Goal: Transaction & Acquisition: Download file/media

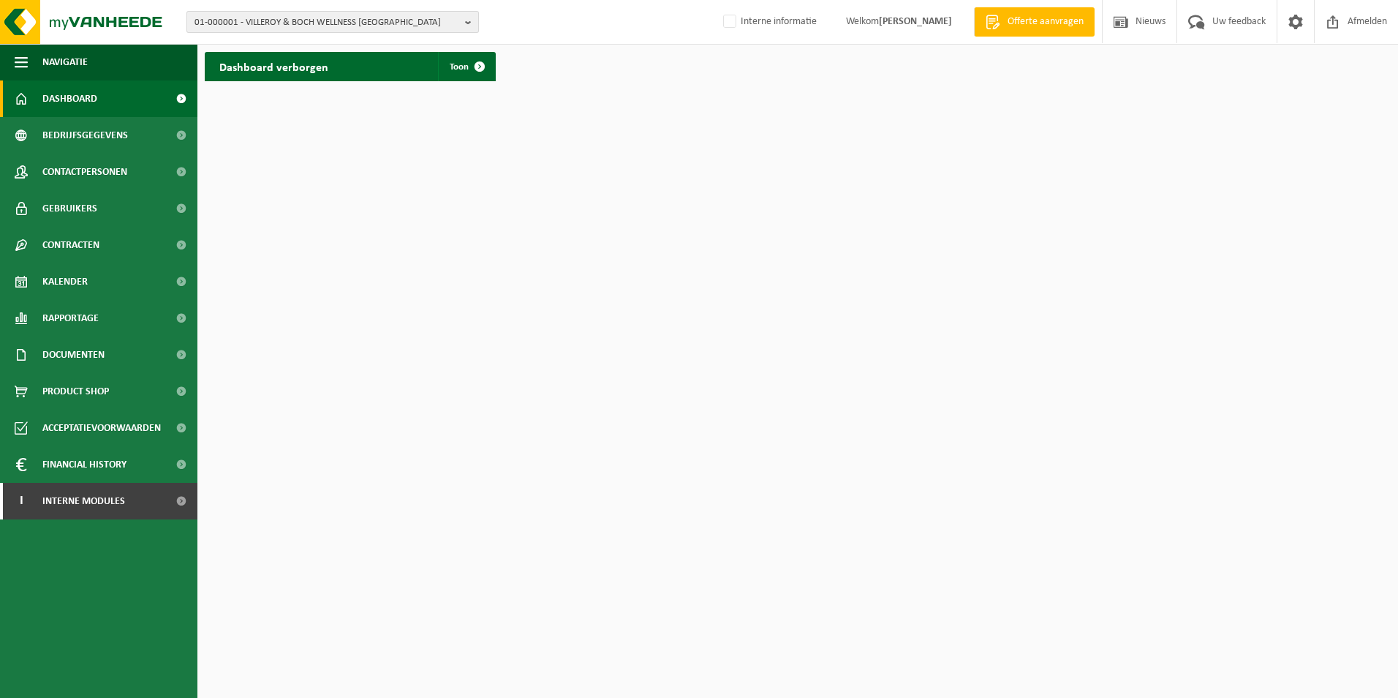
click at [470, 24] on b "button" at bounding box center [471, 22] width 13 height 20
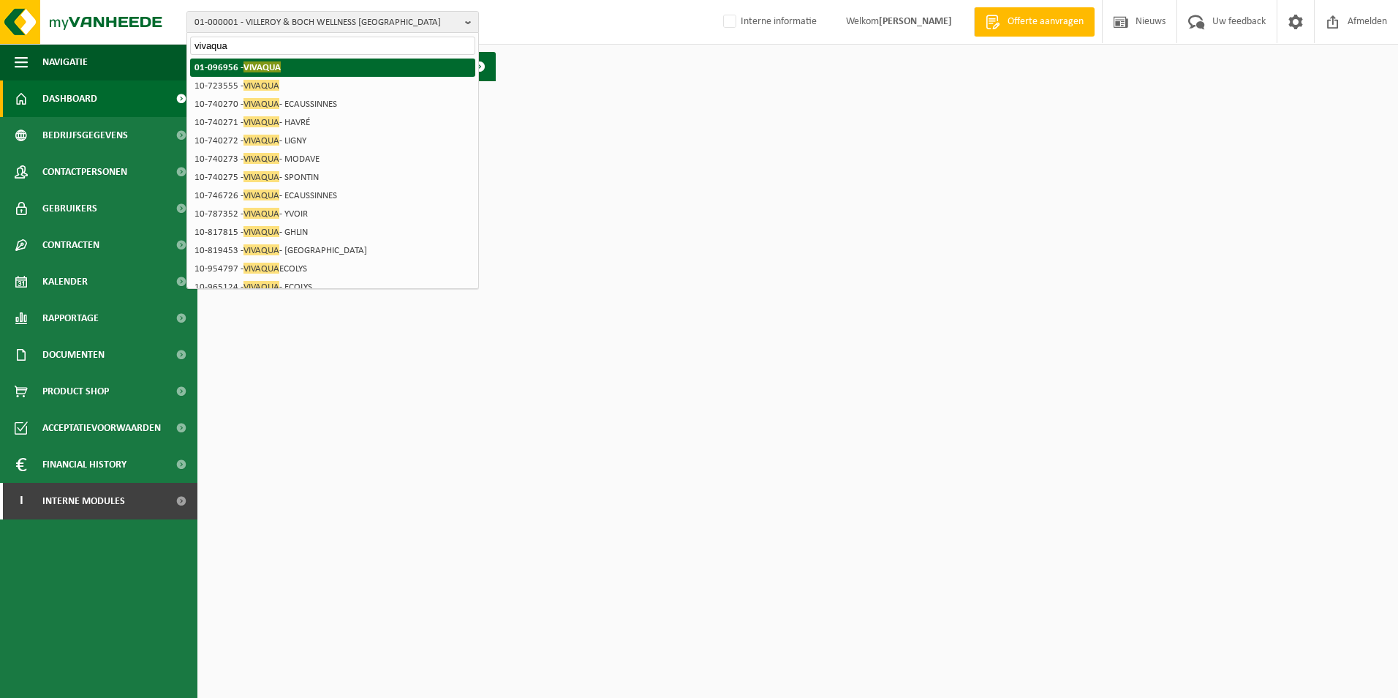
type input "vivaqua"
click at [266, 63] on span "VIVAQUA" at bounding box center [262, 66] width 37 height 11
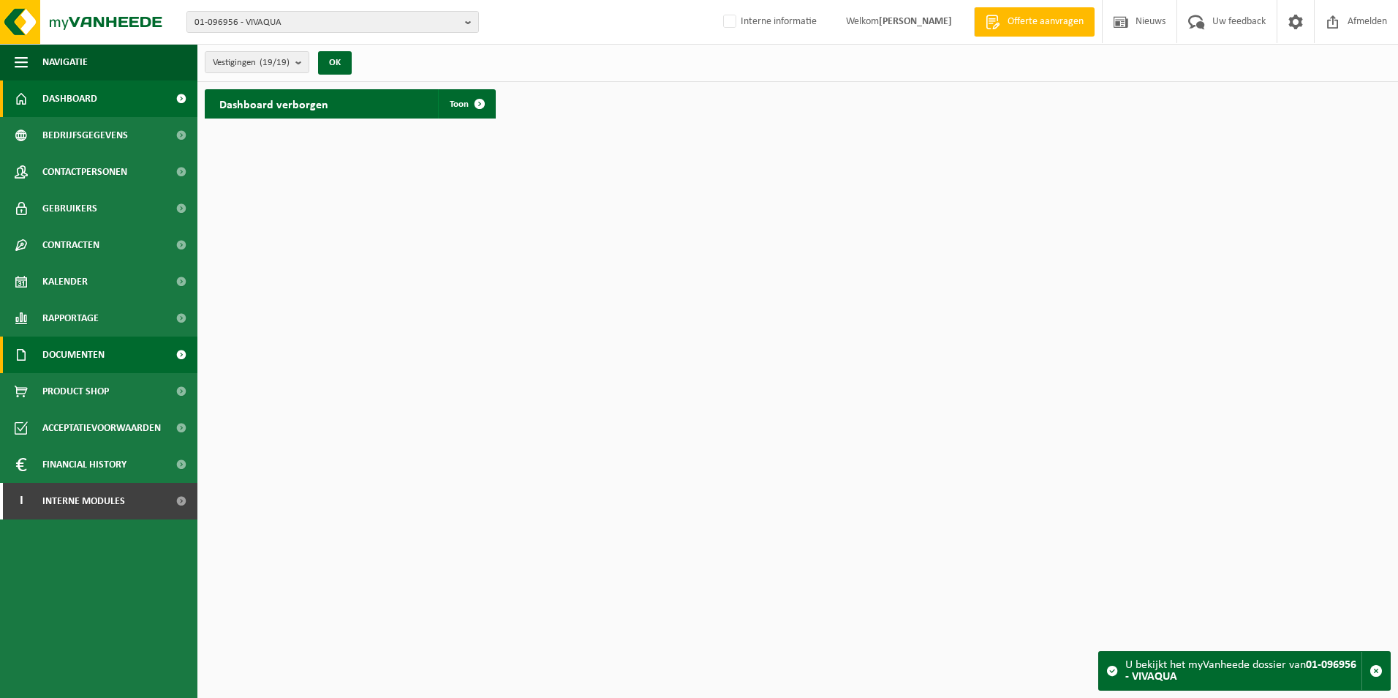
click at [95, 356] on span "Documenten" at bounding box center [73, 354] width 62 height 37
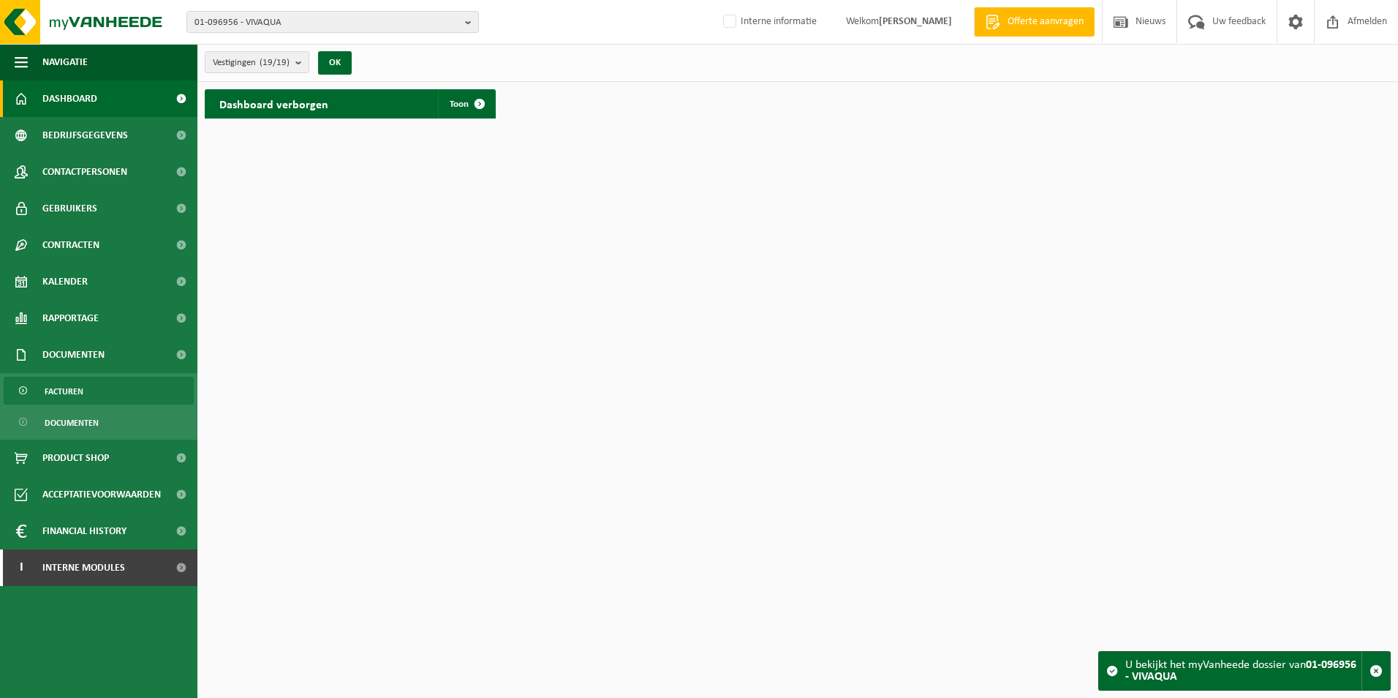
click at [73, 391] on span "Facturen" at bounding box center [64, 391] width 39 height 28
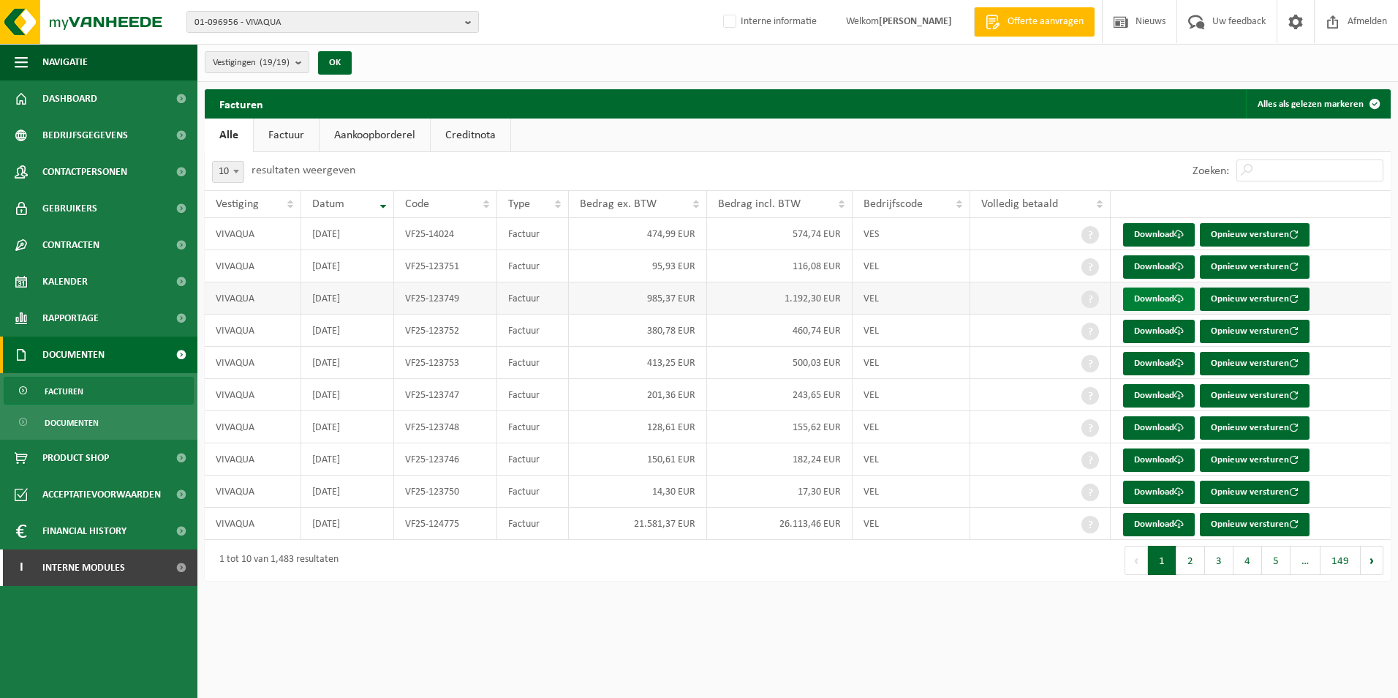
click at [1159, 296] on link "Download" at bounding box center [1159, 298] width 72 height 23
click at [1153, 235] on link "Download" at bounding box center [1159, 234] width 72 height 23
click at [1185, 562] on button "2" at bounding box center [1191, 560] width 29 height 29
click at [1157, 394] on link "Download" at bounding box center [1159, 395] width 72 height 23
click at [1229, 561] on button "3" at bounding box center [1219, 560] width 29 height 29
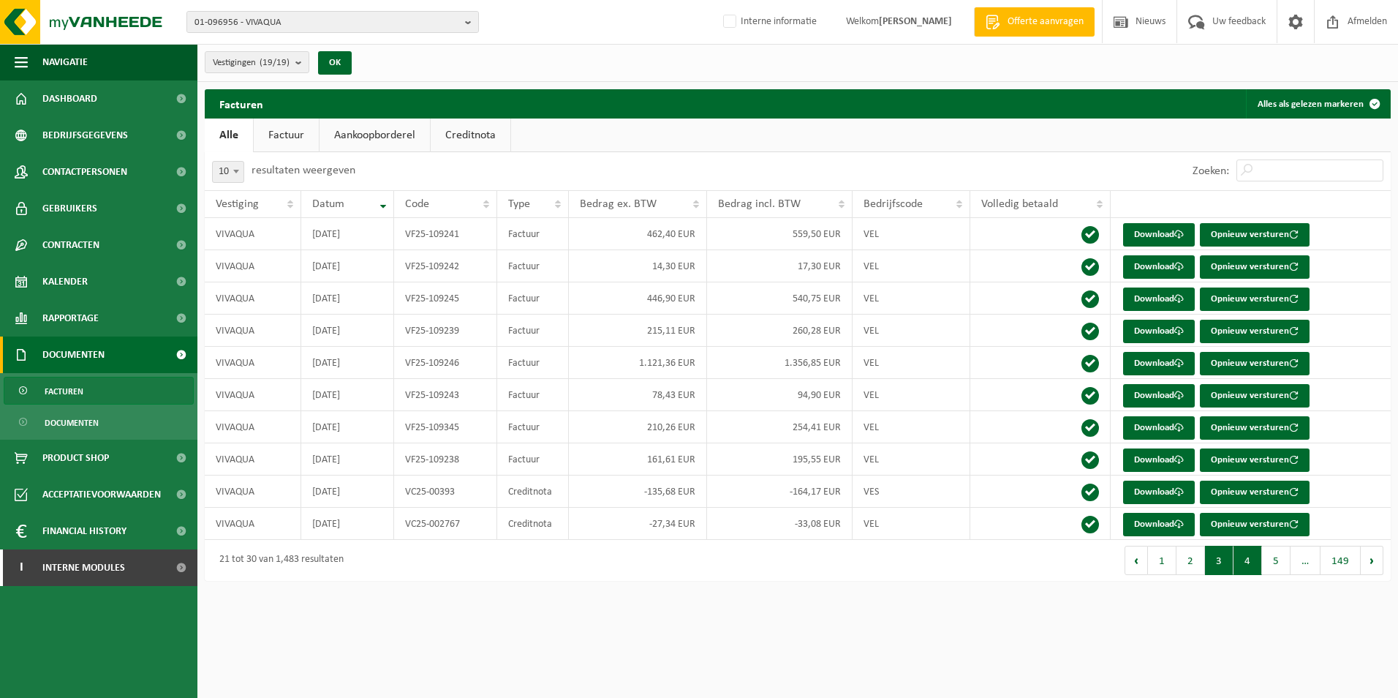
click at [1252, 560] on button "4" at bounding box center [1248, 560] width 29 height 29
click at [1275, 562] on button "5" at bounding box center [1276, 560] width 29 height 29
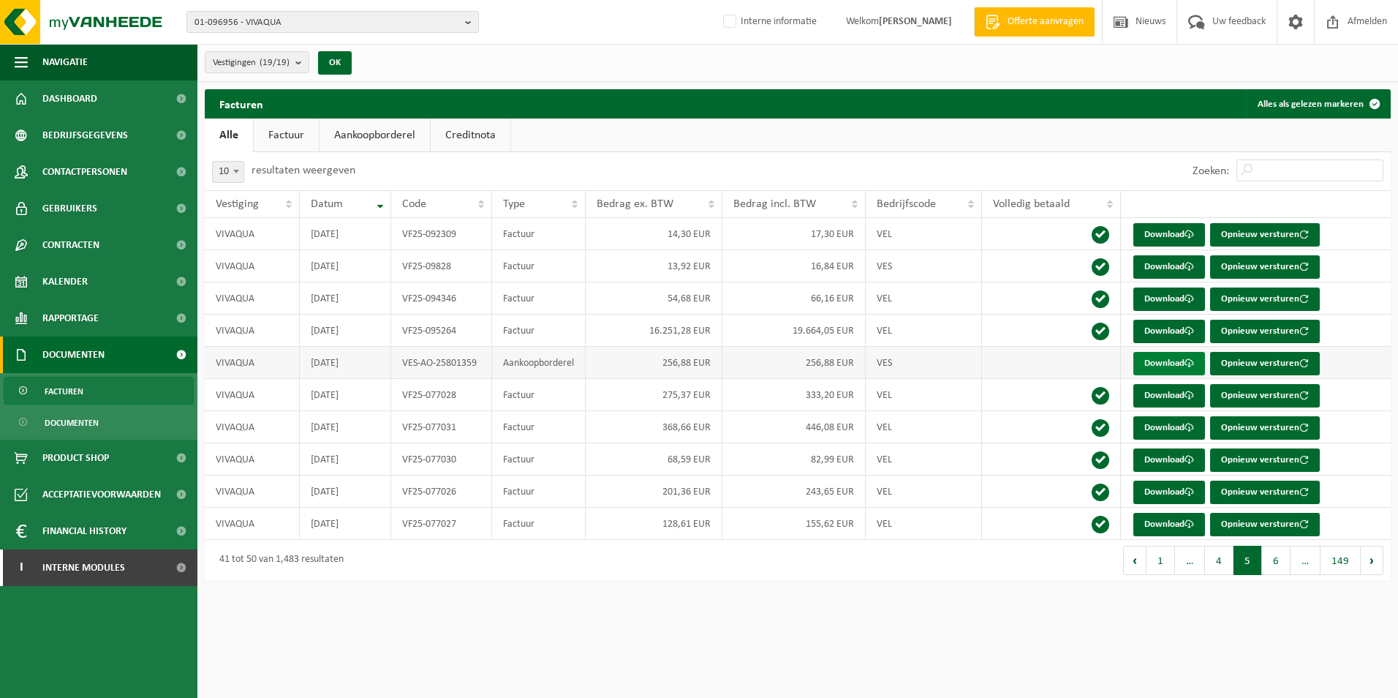
click at [1167, 361] on link "Download" at bounding box center [1170, 363] width 72 height 23
click at [1028, 464] on td at bounding box center [1051, 459] width 139 height 32
click at [1158, 269] on link "Download" at bounding box center [1170, 266] width 72 height 23
